Goal: Task Accomplishment & Management: Use online tool/utility

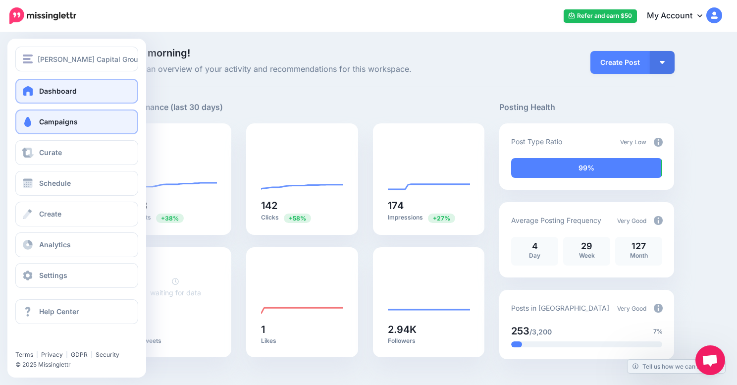
click at [43, 124] on span "Campaigns" at bounding box center [58, 121] width 39 height 8
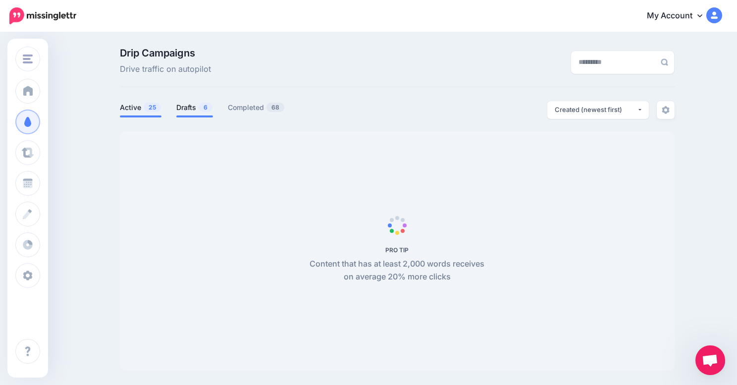
click at [189, 107] on link "Drafts 6" at bounding box center [194, 108] width 37 height 12
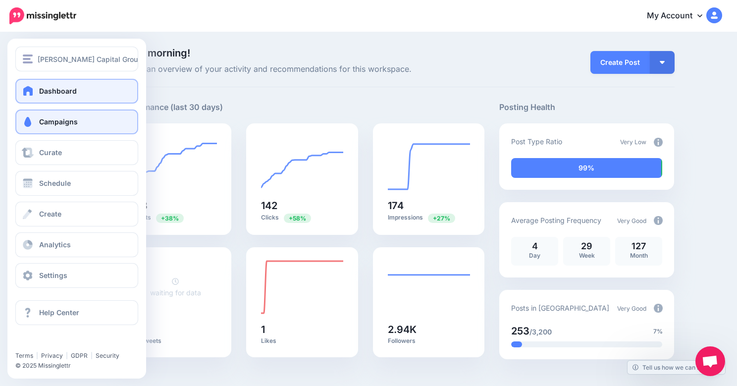
click at [74, 124] on span "Campaigns" at bounding box center [58, 121] width 39 height 8
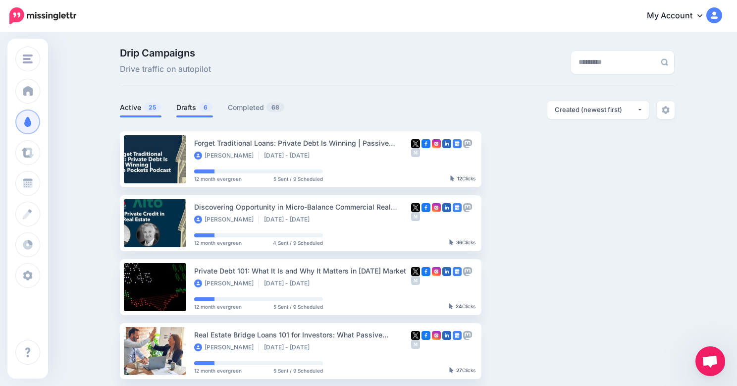
click at [195, 111] on link "Drafts 6" at bounding box center [194, 108] width 37 height 12
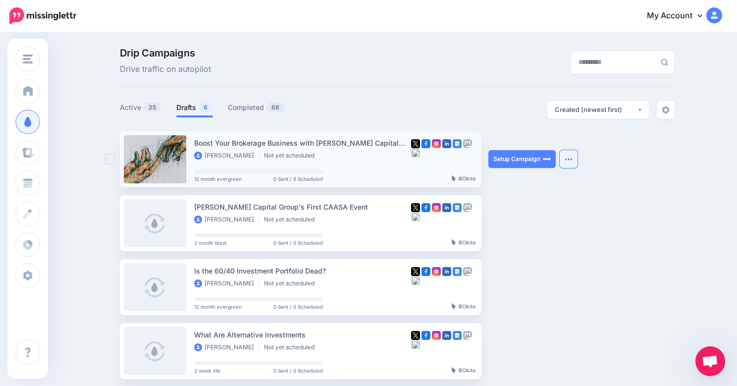
click at [571, 164] on button "button" at bounding box center [569, 159] width 18 height 18
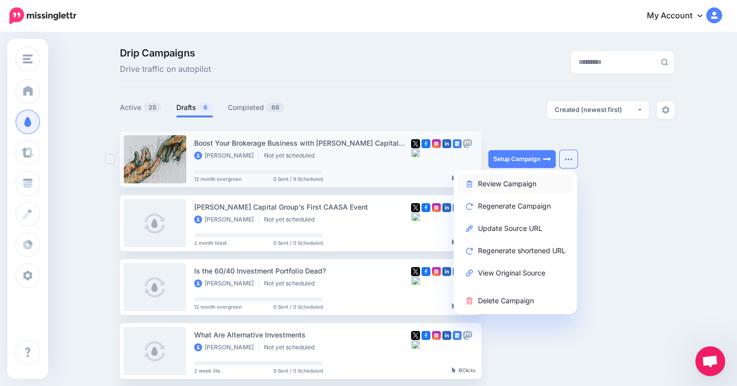
click at [519, 184] on link "Review Campaign" at bounding box center [515, 183] width 115 height 19
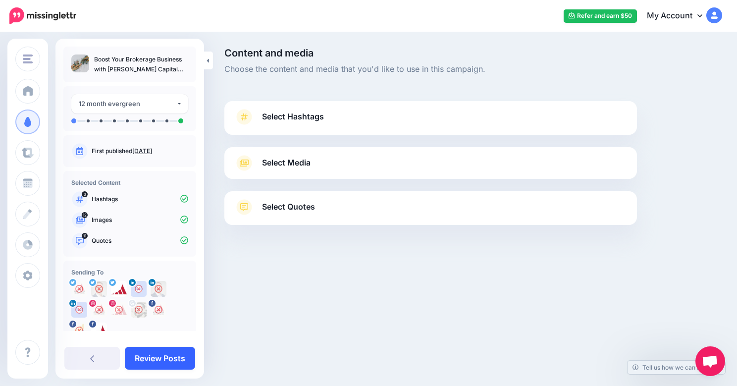
click at [164, 359] on link "Review Posts" at bounding box center [160, 358] width 70 height 23
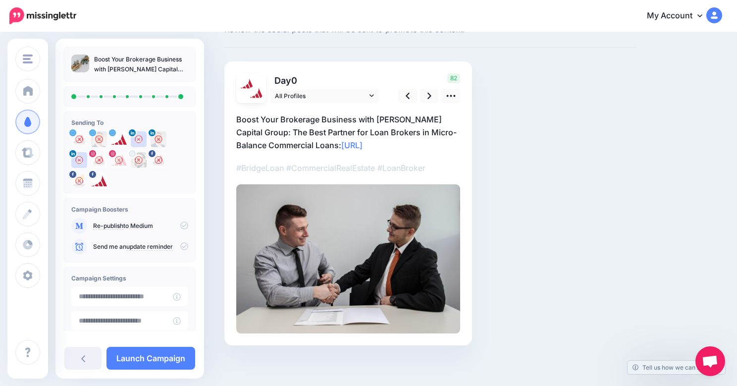
scroll to position [44, 0]
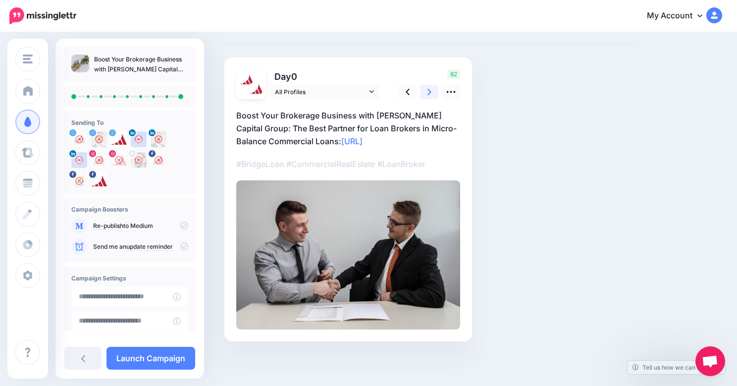
click at [429, 90] on icon at bounding box center [430, 92] width 4 height 6
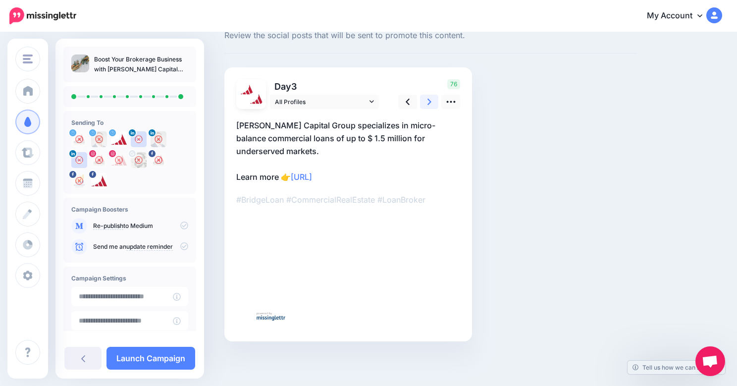
scroll to position [34, 0]
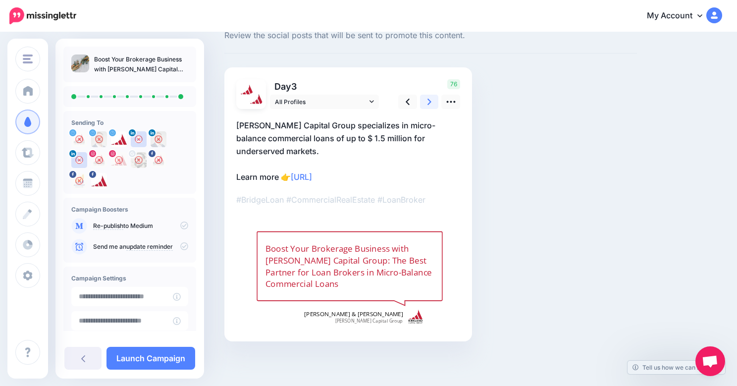
click at [432, 104] on link at bounding box center [429, 102] width 19 height 14
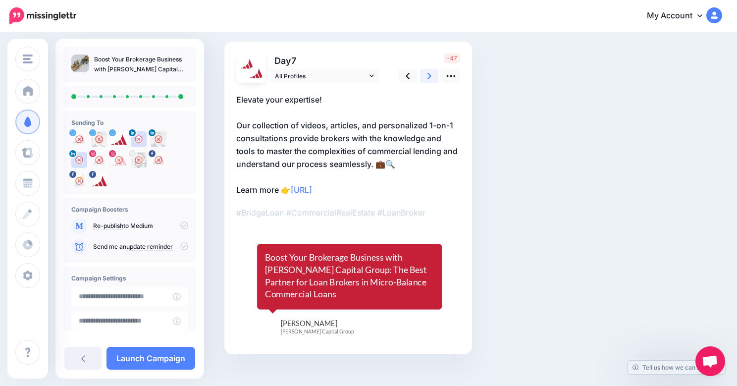
scroll to position [64, 0]
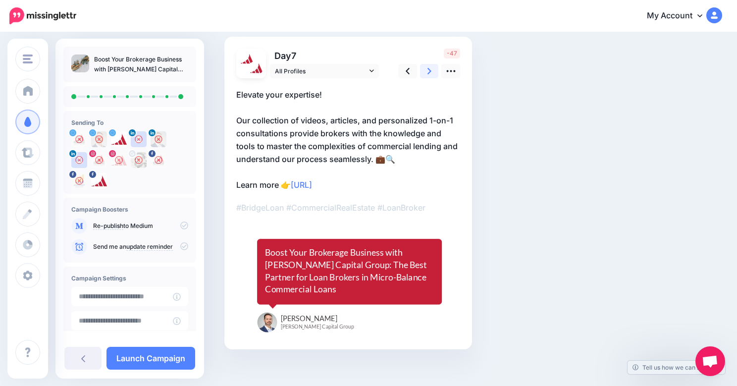
click at [428, 73] on icon at bounding box center [430, 71] width 4 height 6
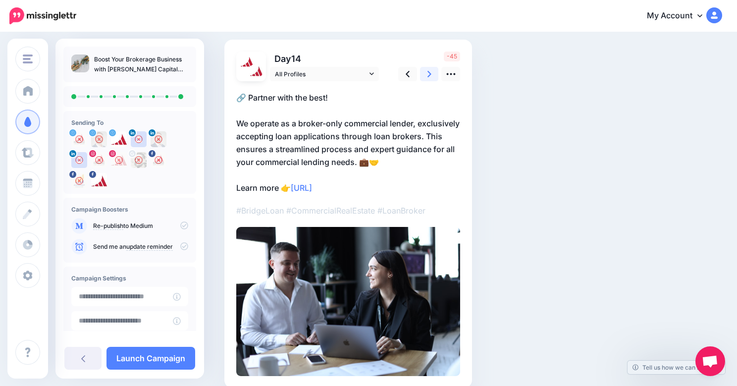
scroll to position [75, 0]
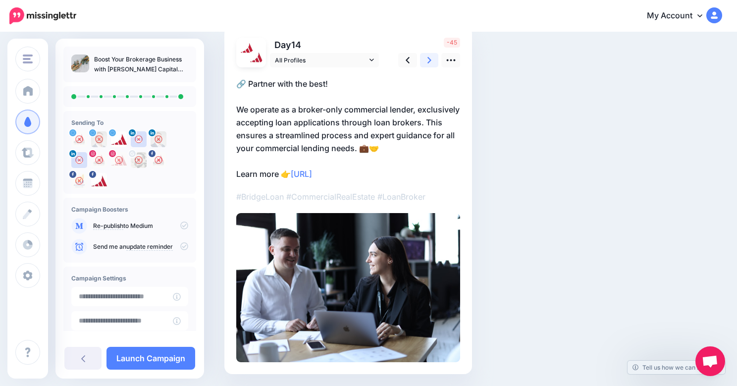
click at [428, 61] on icon at bounding box center [430, 60] width 4 height 10
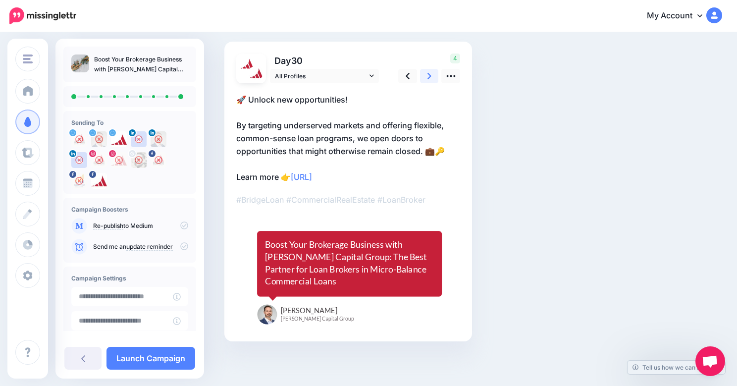
click at [432, 74] on link at bounding box center [429, 76] width 19 height 14
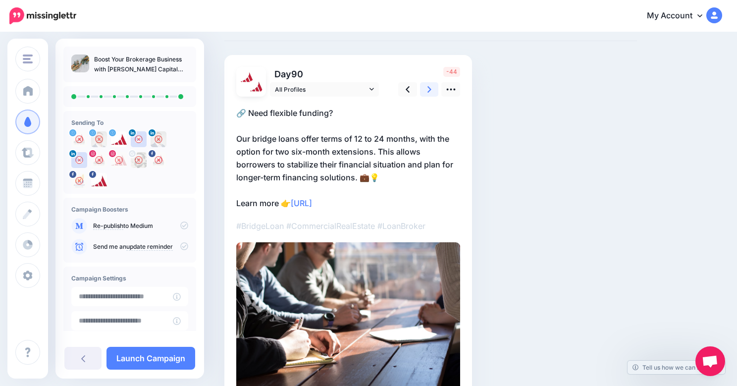
scroll to position [60, 0]
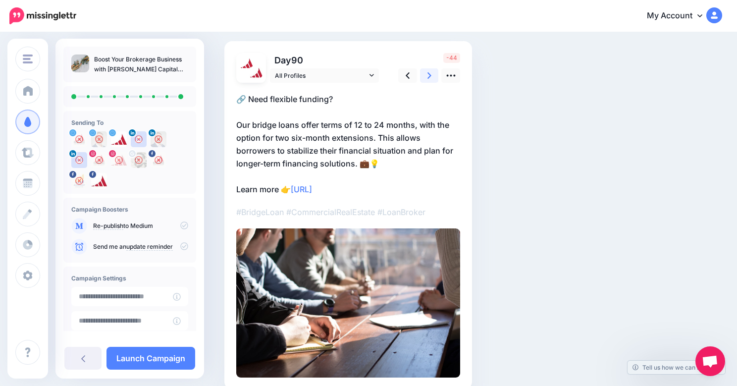
click at [429, 80] on icon at bounding box center [430, 75] width 4 height 10
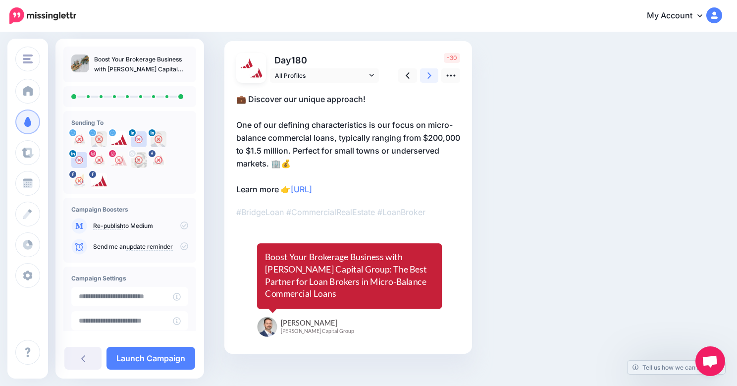
click at [425, 82] on link at bounding box center [429, 75] width 19 height 14
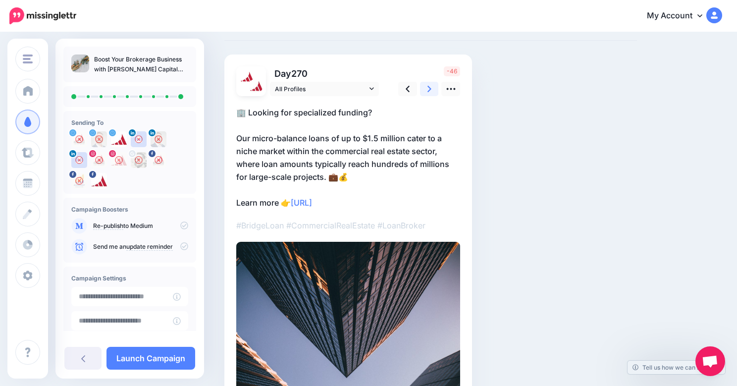
scroll to position [53, 0]
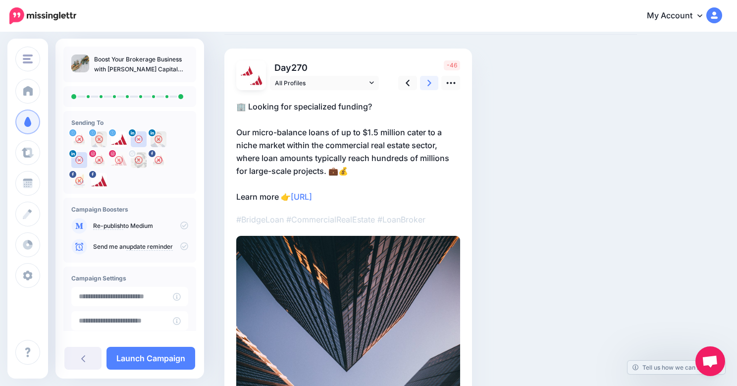
click at [432, 76] on link at bounding box center [429, 83] width 19 height 14
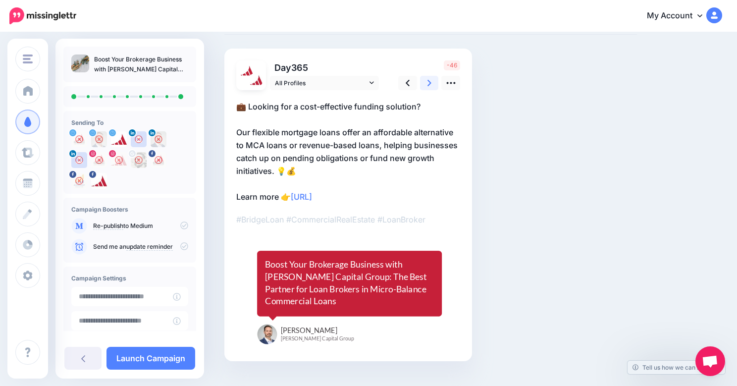
scroll to position [72, 0]
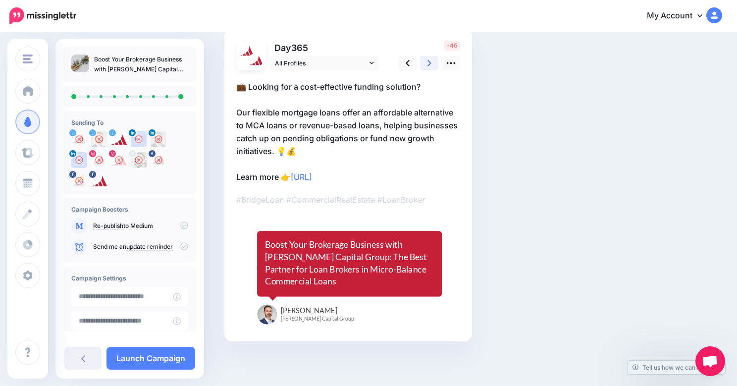
click at [434, 60] on link at bounding box center [429, 63] width 19 height 14
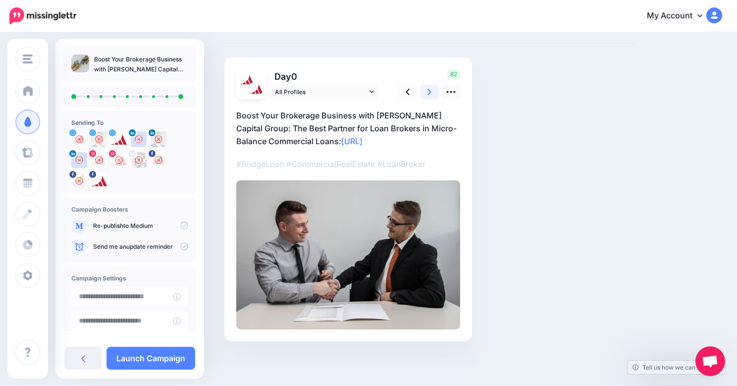
scroll to position [0, 0]
